Goal: Download file/media

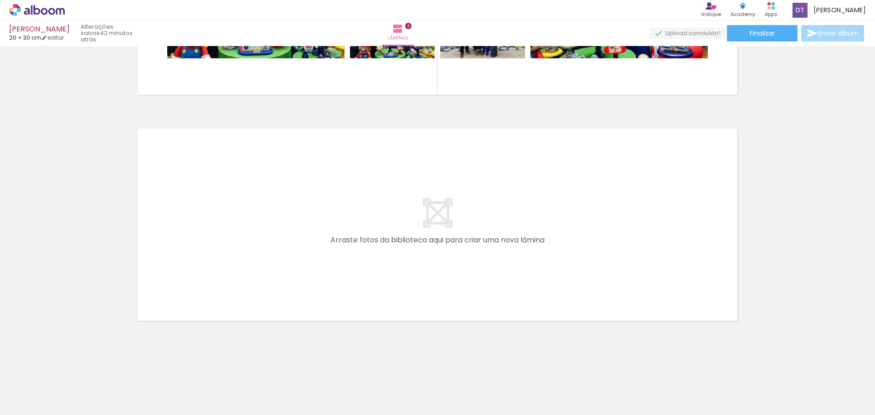
scroll to position [0, 1966]
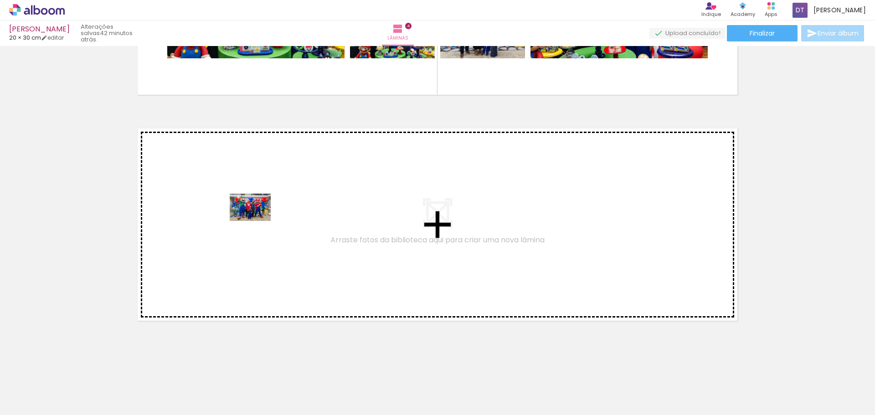
drag, startPoint x: 129, startPoint y: 391, endPoint x: 257, endPoint y: 221, distance: 212.2
click at [257, 221] on quentale-workspace at bounding box center [437, 207] width 875 height 415
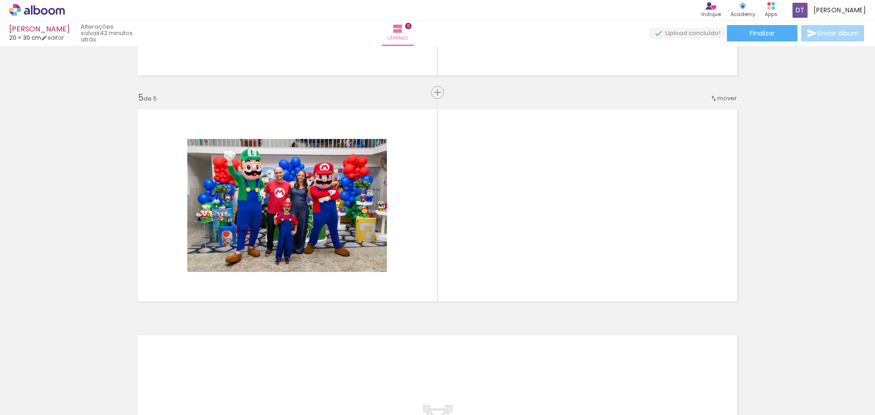
scroll to position [876, 0]
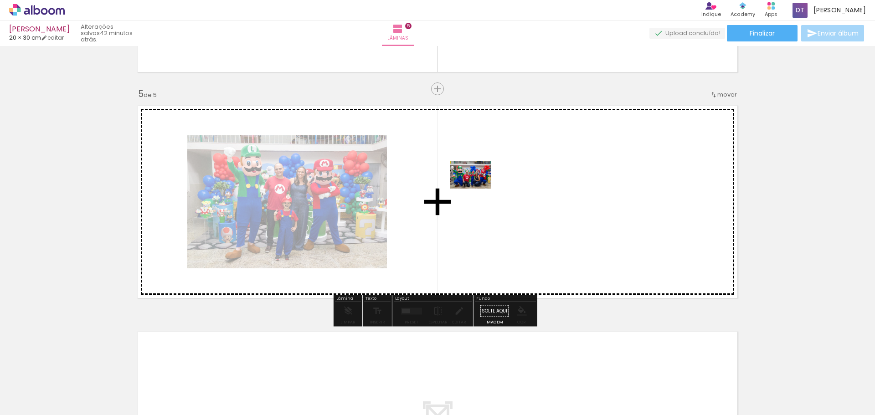
drag, startPoint x: 157, startPoint y: 391, endPoint x: 388, endPoint y: 257, distance: 266.7
click at [478, 188] on quentale-workspace at bounding box center [437, 207] width 875 height 415
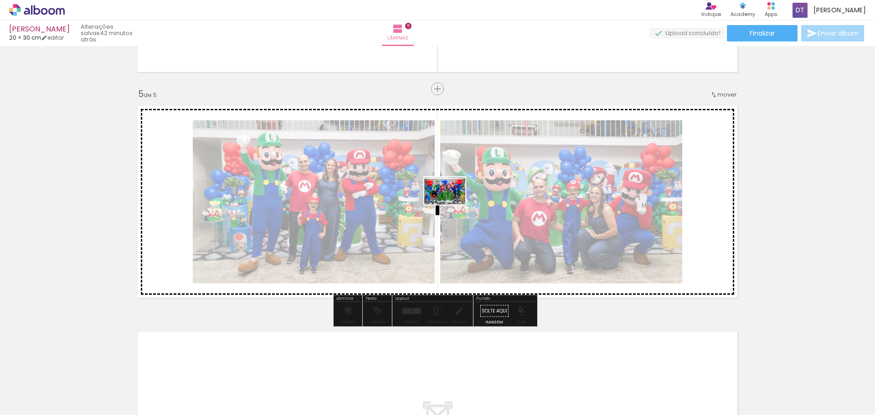
drag, startPoint x: 215, startPoint y: 389, endPoint x: 452, endPoint y: 205, distance: 300.1
click at [452, 205] on quentale-workspace at bounding box center [437, 207] width 875 height 415
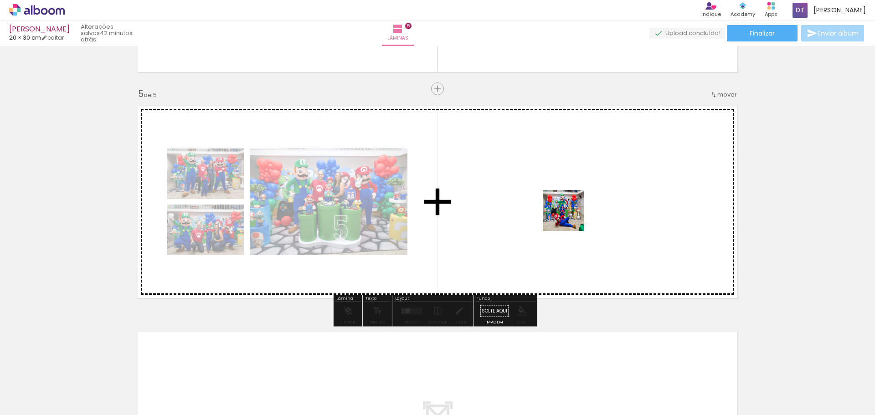
drag, startPoint x: 283, startPoint y: 391, endPoint x: 574, endPoint y: 214, distance: 341.5
click at [574, 214] on quentale-workspace at bounding box center [437, 207] width 875 height 415
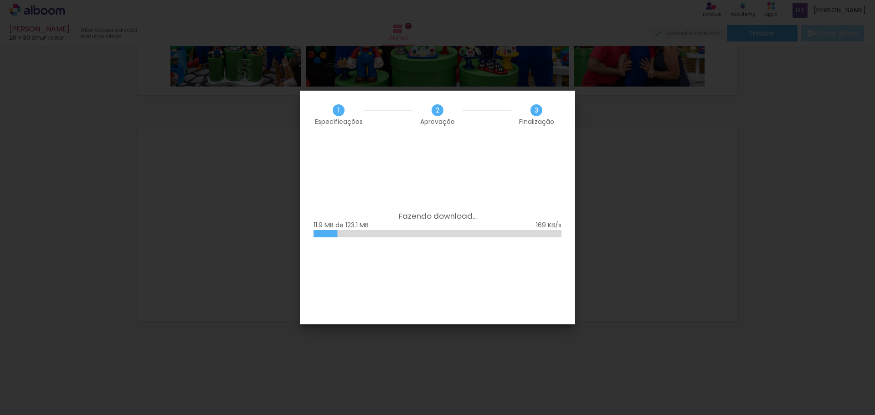
scroll to position [0, 524]
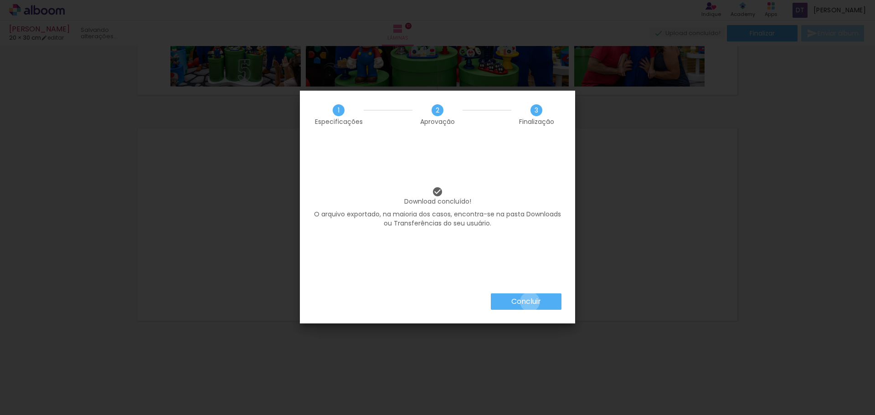
click at [0, 0] on slot "Concluir" at bounding box center [0, 0] width 0 height 0
